Goal: Task Accomplishment & Management: Manage account settings

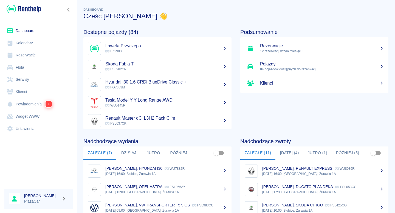
click at [52, 57] on link "Rezerwacje" at bounding box center [38, 55] width 68 height 12
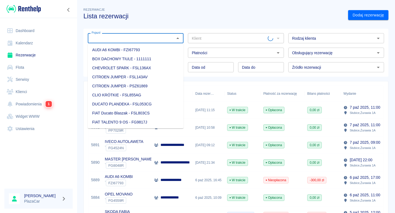
click at [140, 41] on input "Pojazd" at bounding box center [130, 38] width 83 height 7
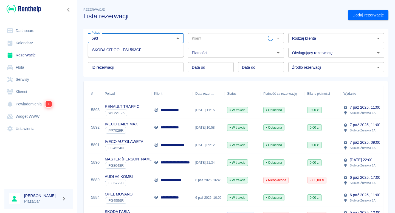
click at [147, 53] on li "SKODA CITIGO - FSL593CF" at bounding box center [136, 49] width 96 height 9
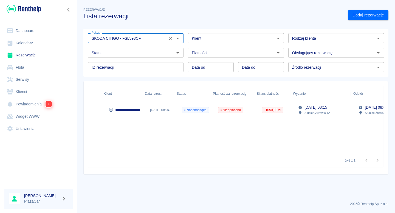
scroll to position [0, 51]
type input "SKODA CITIGO - FSL593CF"
click at [233, 38] on input "Klient" at bounding box center [230, 38] width 83 height 7
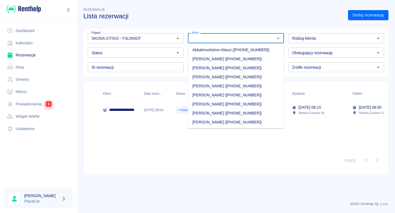
click at [137, 55] on input "Status" at bounding box center [130, 52] width 83 height 7
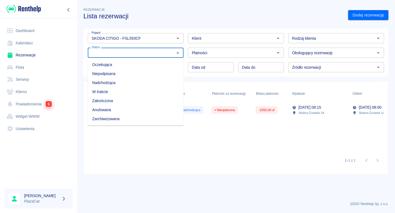
click at [122, 119] on li "Zarchiwizowana" at bounding box center [136, 119] width 96 height 9
type input "Zarchiwizowana"
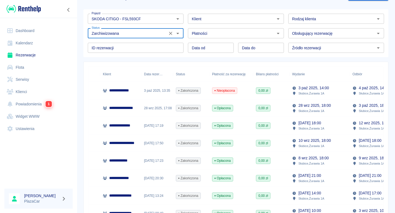
scroll to position [21, 0]
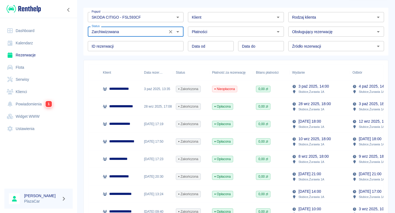
click at [228, 108] on span "Opłacona" at bounding box center [222, 106] width 21 height 5
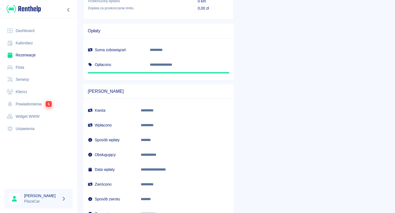
scroll to position [263, 0]
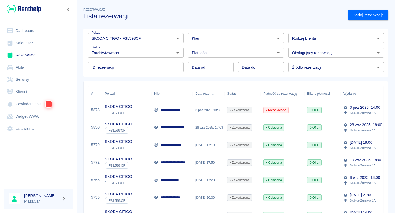
click at [194, 112] on div "3 paź 2025, 13:35" at bounding box center [208, 110] width 32 height 18
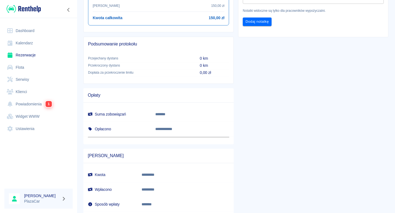
scroll to position [265, 0]
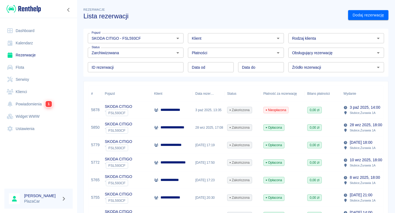
click at [24, 60] on link "Rezerwacje" at bounding box center [38, 55] width 68 height 12
click at [25, 64] on link "Flota" at bounding box center [38, 67] width 68 height 12
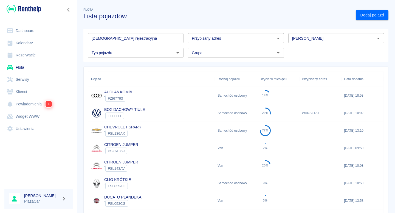
click at [42, 57] on link "Rezerwacje" at bounding box center [38, 55] width 68 height 12
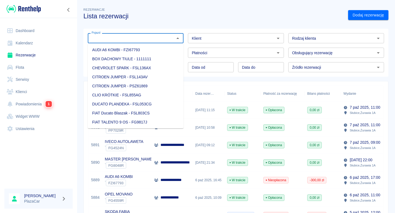
click at [124, 41] on input "Pojazd" at bounding box center [130, 38] width 83 height 7
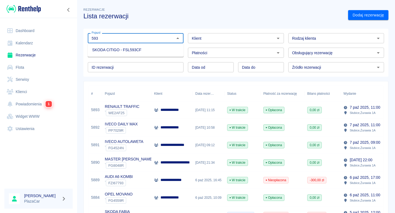
click at [126, 52] on li "SKODA CITIGO - FSL593CF" at bounding box center [136, 49] width 96 height 9
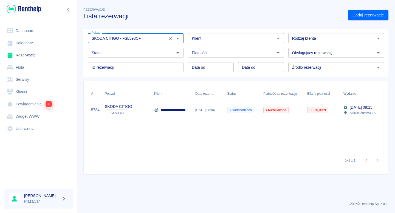
type input "SKODA CITIGO - FSL593CF"
click at [282, 24] on div "Pojazd SKODA CITIGO - FSL593CF Pojazd Klient Klient Rodzaj klienta Rodzaj klien…" at bounding box center [233, 50] width 309 height 52
